Goal: Check status

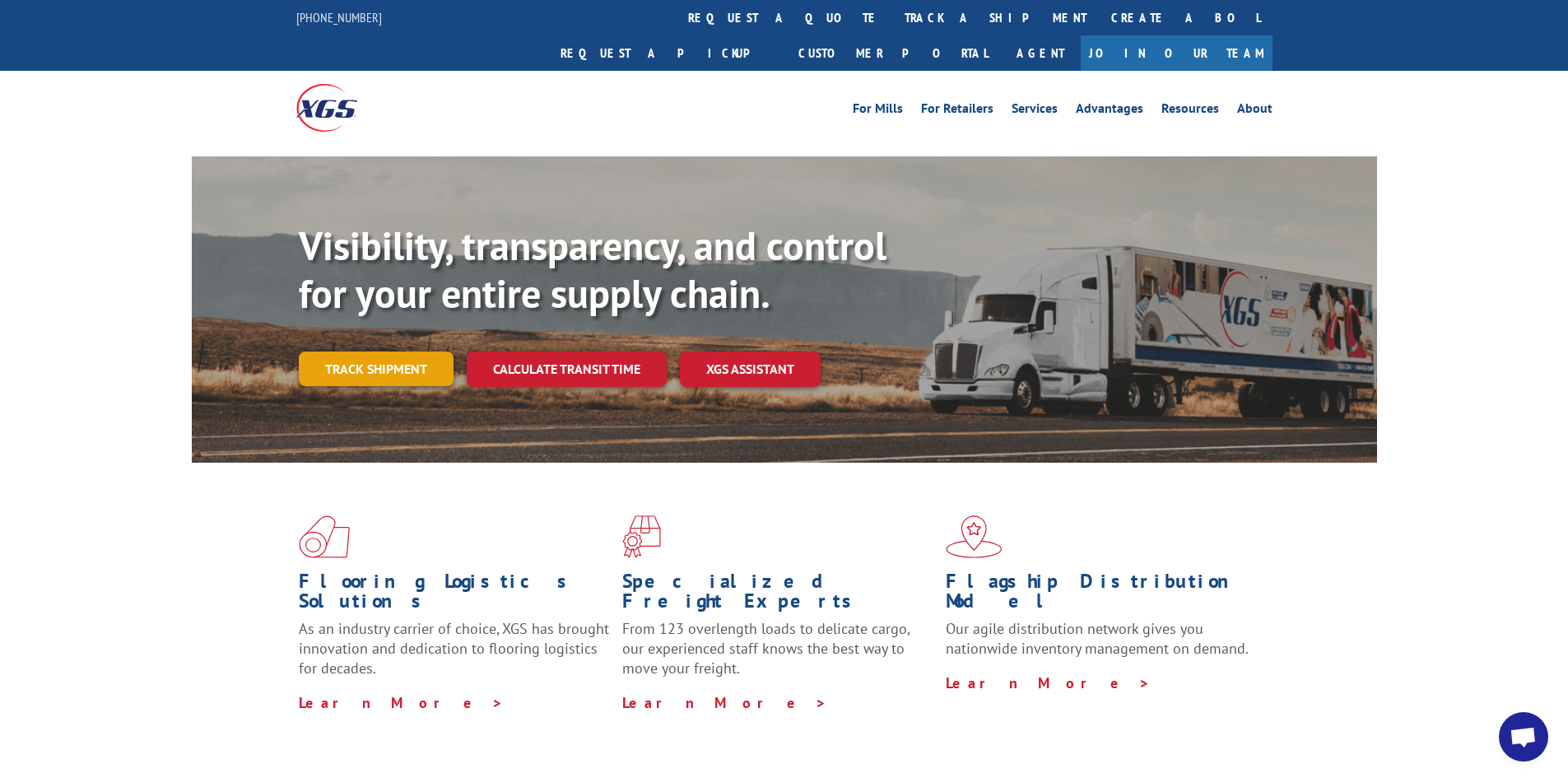
click at [385, 352] on link "Track shipment" at bounding box center [376, 369] width 155 height 34
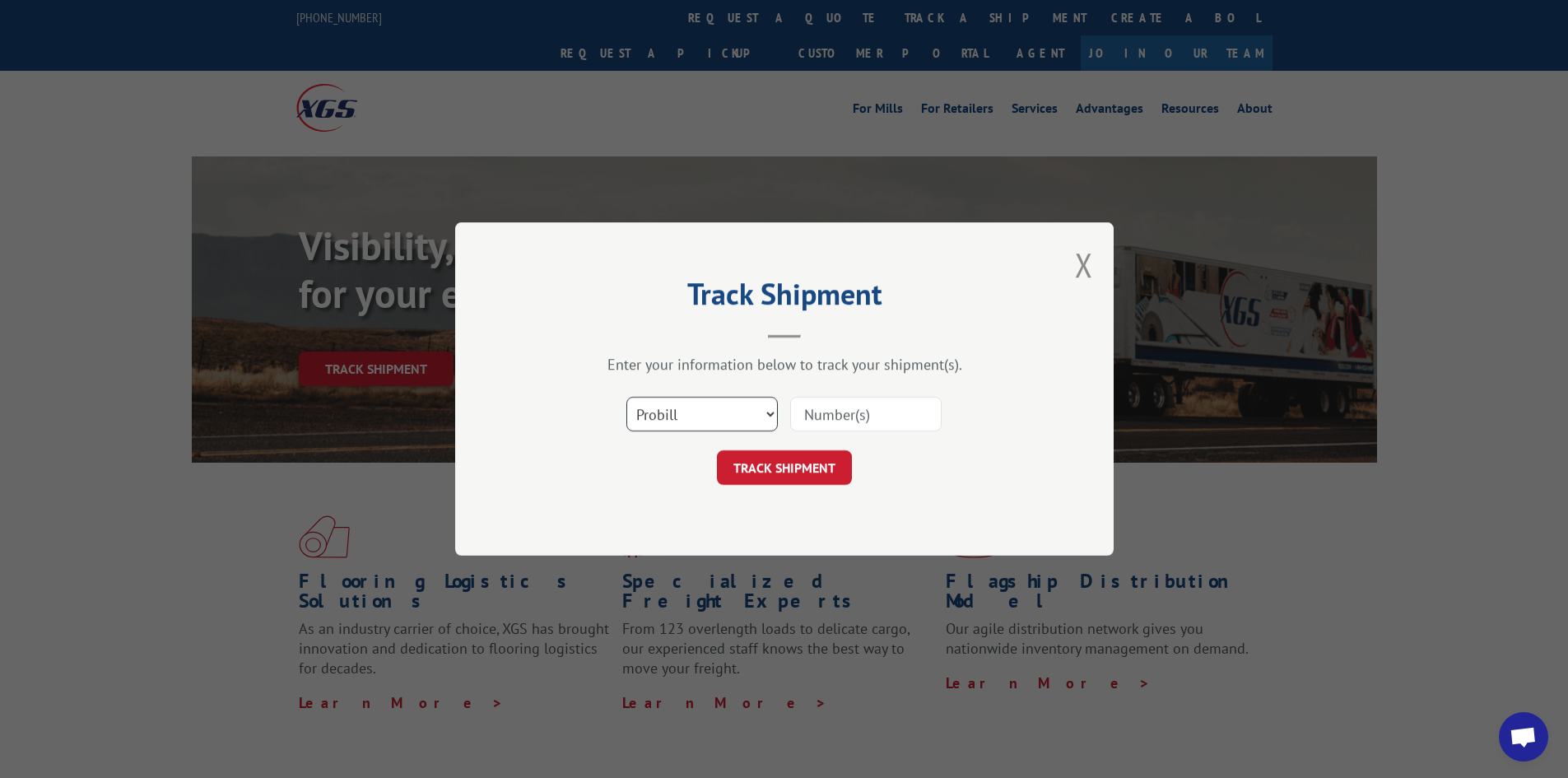
click at [701, 418] on select "Select category... Probill BOL PO" at bounding box center [703, 414] width 152 height 34
click at [864, 424] on input at bounding box center [865, 414] width 152 height 34
type input "091497"
click at [760, 470] on button "TRACK SHIPMENT" at bounding box center [784, 467] width 135 height 34
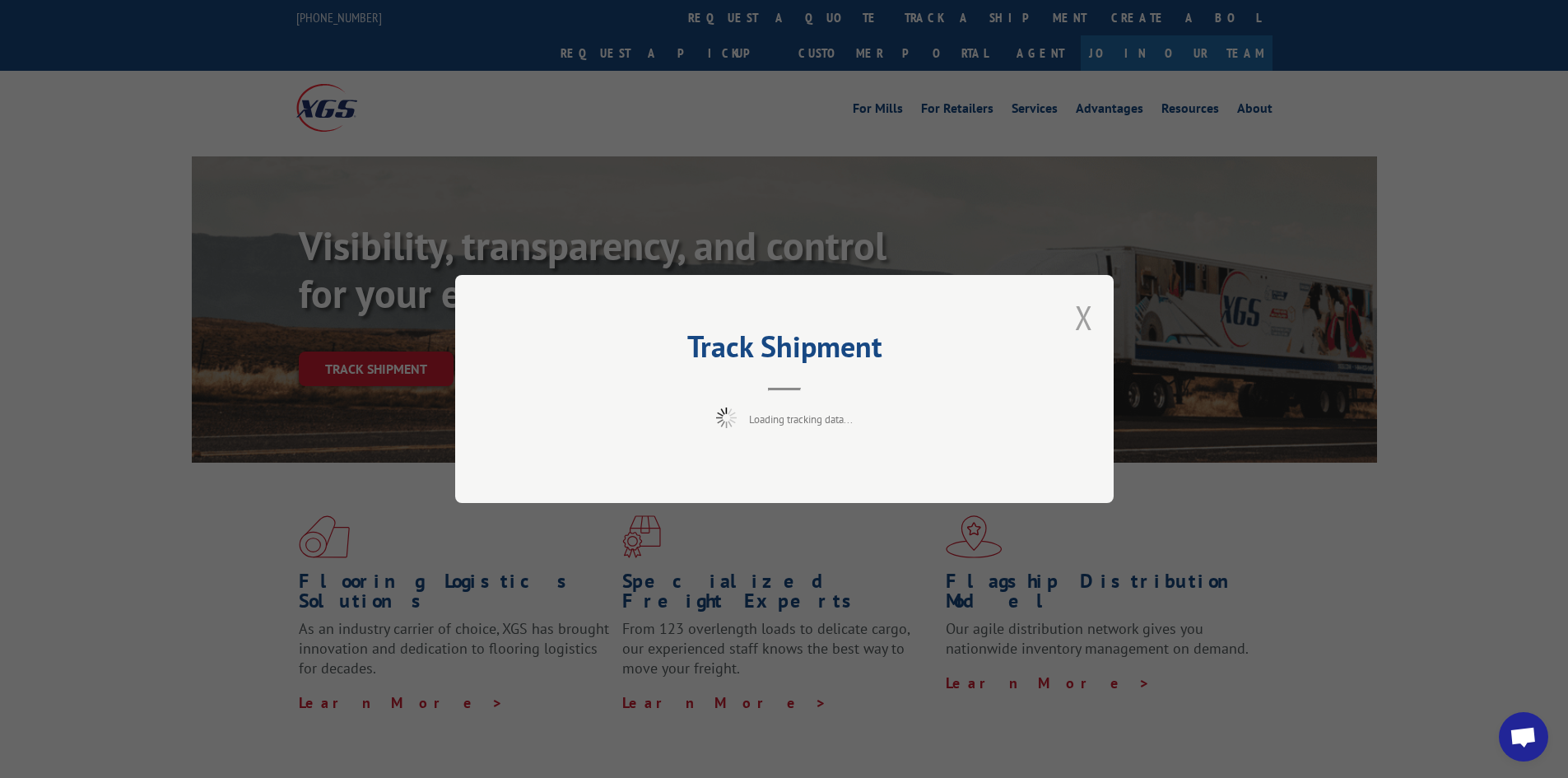
click at [1079, 313] on button "Close modal" at bounding box center [1084, 317] width 19 height 44
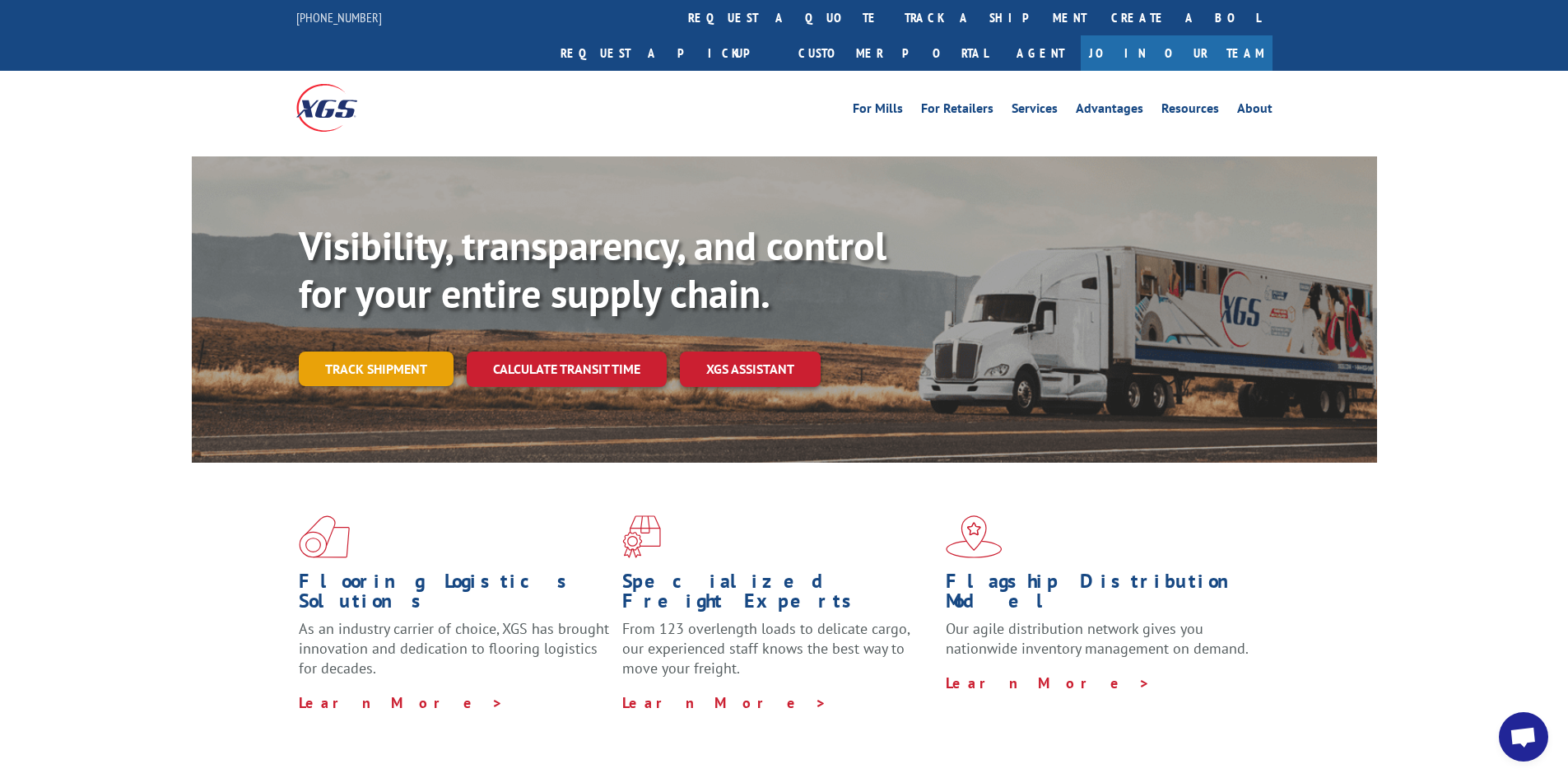
click at [388, 352] on link "Track shipment" at bounding box center [376, 369] width 155 height 34
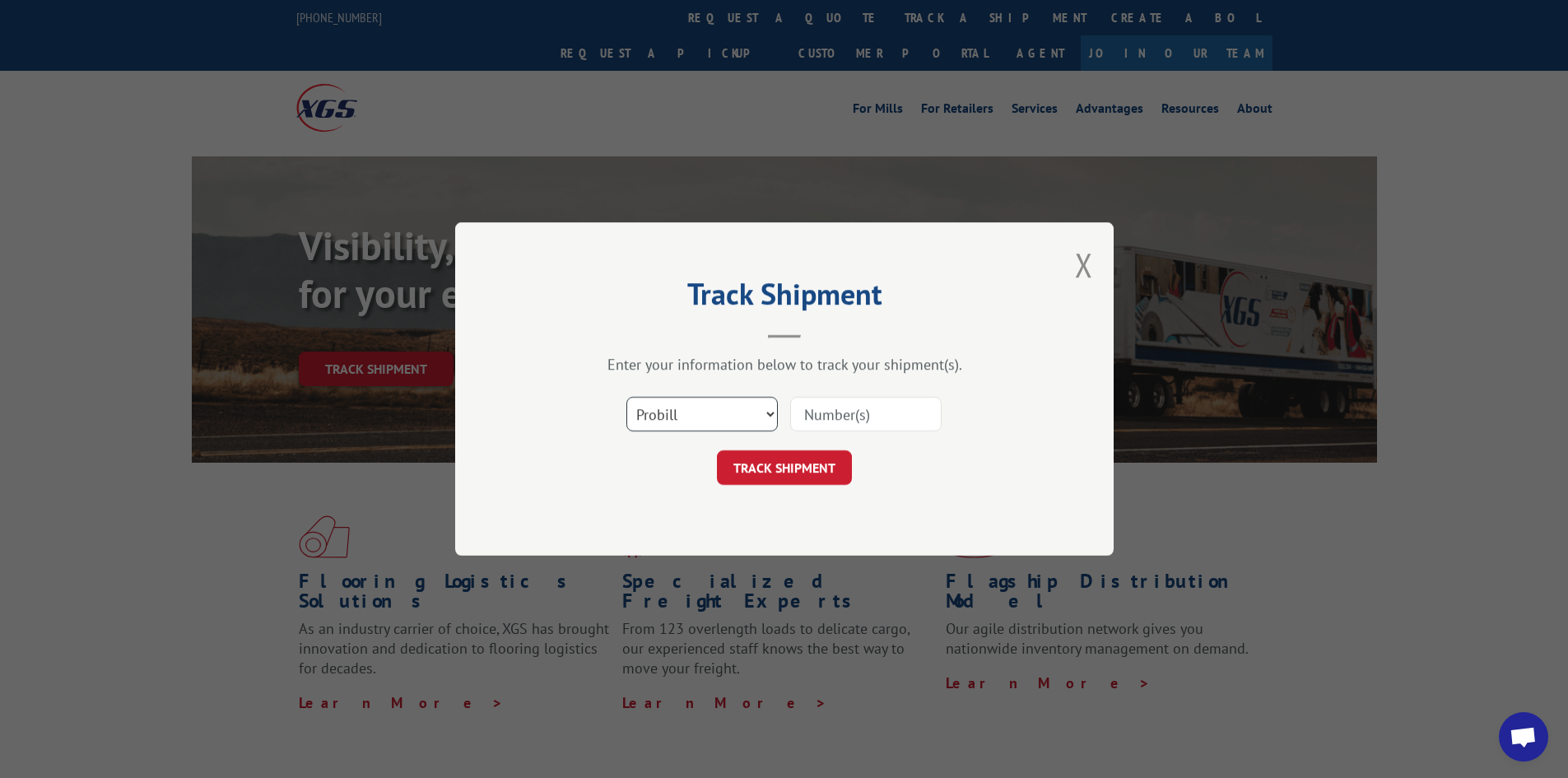
click at [766, 411] on select "Select category... Probill BOL PO" at bounding box center [703, 414] width 152 height 34
select select "bol"
click at [627, 397] on select "Select category... Probill BOL PO" at bounding box center [703, 414] width 152 height 34
click at [857, 406] on input at bounding box center [865, 414] width 152 height 34
type input "50865340"
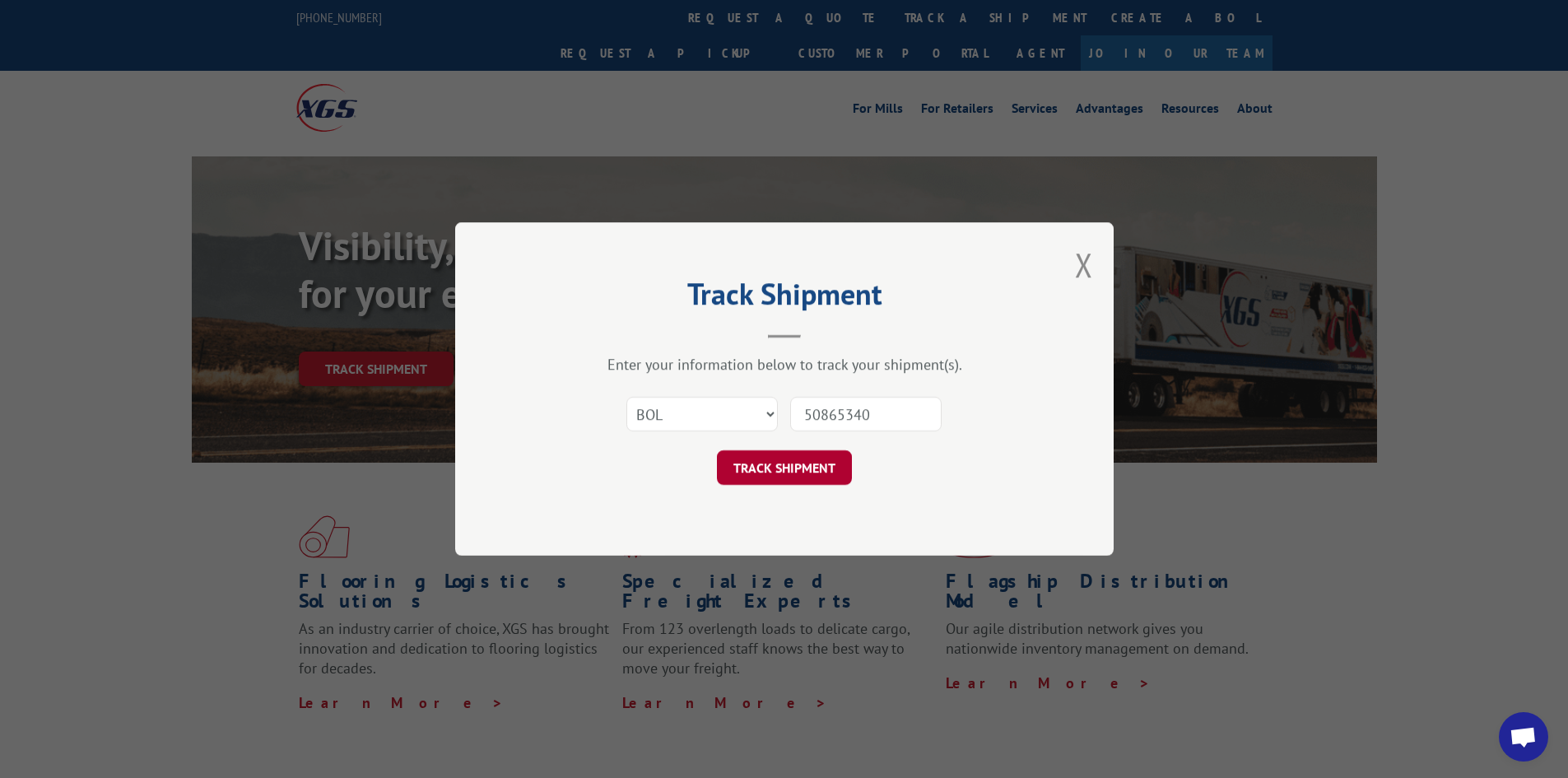
click at [764, 477] on button "TRACK SHIPMENT" at bounding box center [784, 467] width 135 height 34
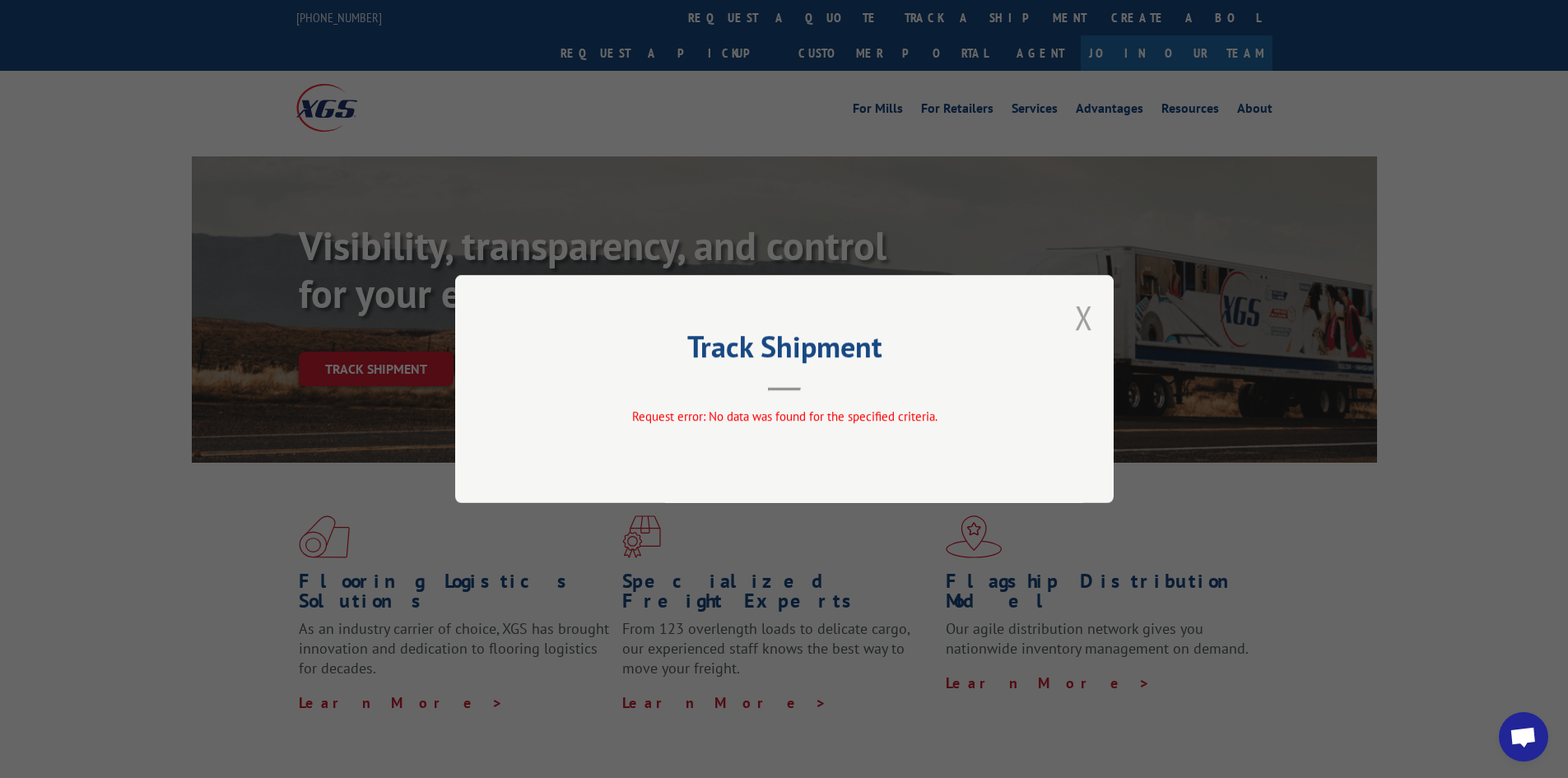
click at [1086, 314] on button "Close modal" at bounding box center [1084, 317] width 19 height 44
